Goal: Information Seeking & Learning: Learn about a topic

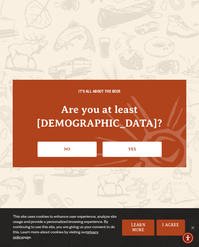
click at [134, 148] on link "Yes" at bounding box center [131, 149] width 59 height 15
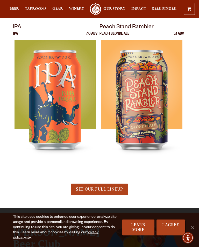
scroll to position [268, 0]
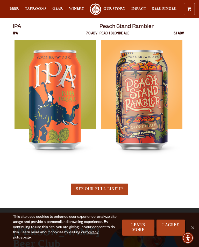
click at [98, 188] on span "SEE OUR FULL LINEUP" at bounding box center [99, 189] width 47 height 5
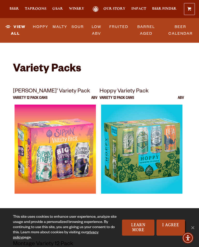
scroll to position [1665, 0]
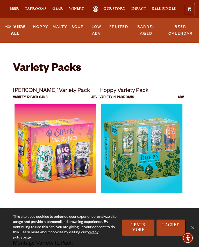
click at [172, 138] on img at bounding box center [141, 168] width 81 height 129
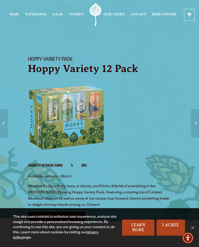
click at [16, 13] on span "Beer" at bounding box center [14, 14] width 9 height 4
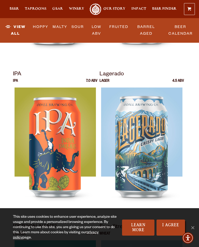
scroll to position [391, 0]
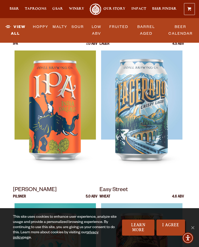
click at [60, 109] on img at bounding box center [54, 114] width 81 height 129
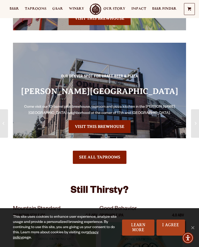
scroll to position [777, 0]
